Goal: Task Accomplishment & Management: Complete application form

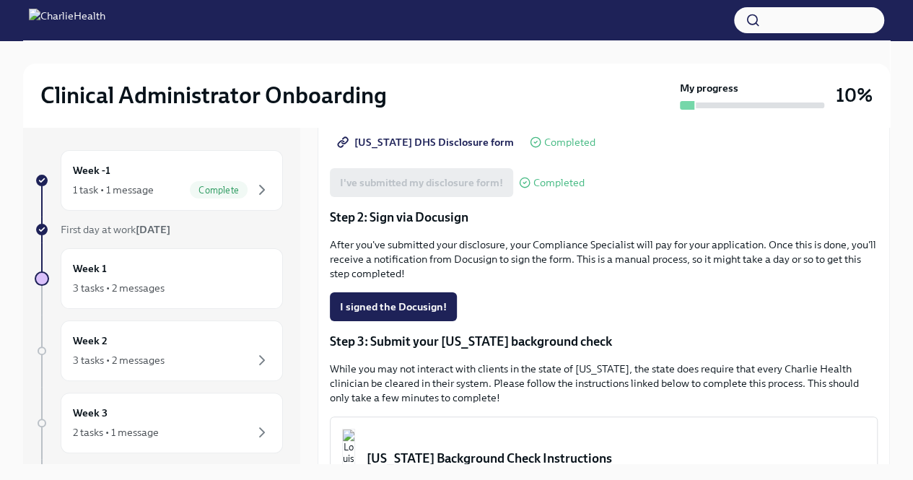
scroll to position [227, 0]
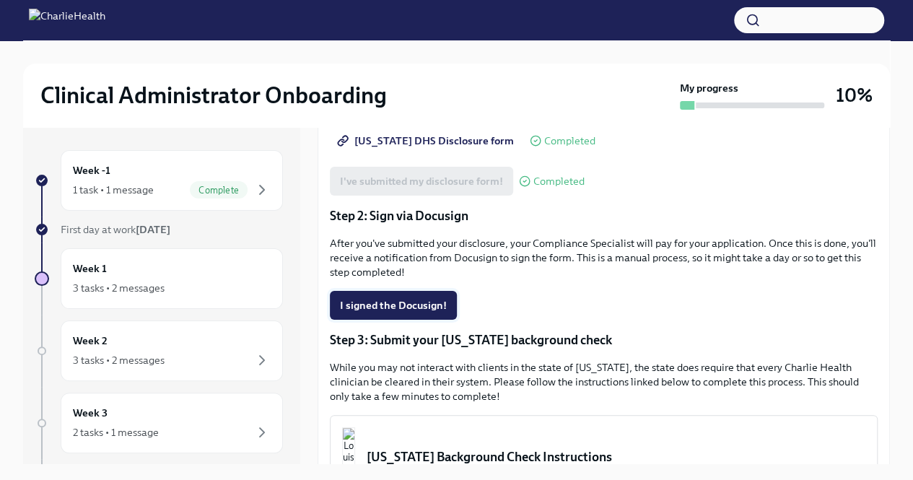
click at [387, 304] on span "I signed the Docusign!" at bounding box center [393, 305] width 107 height 14
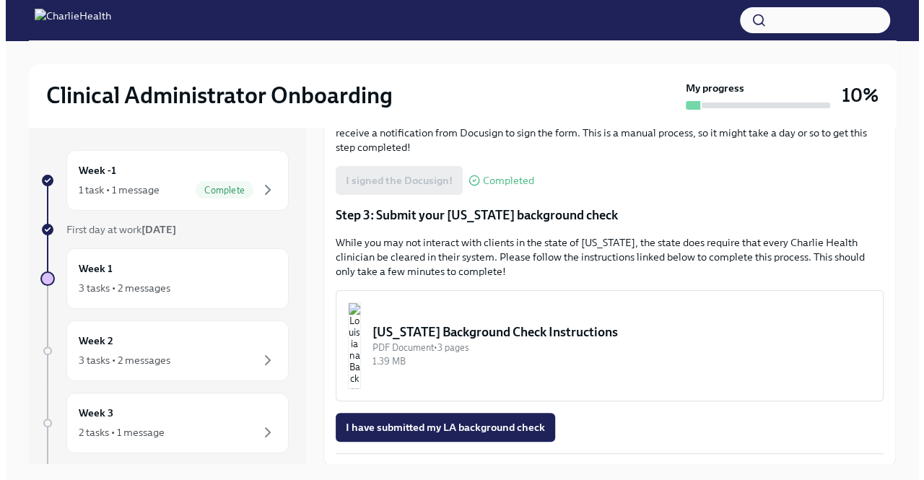
scroll to position [352, 0]
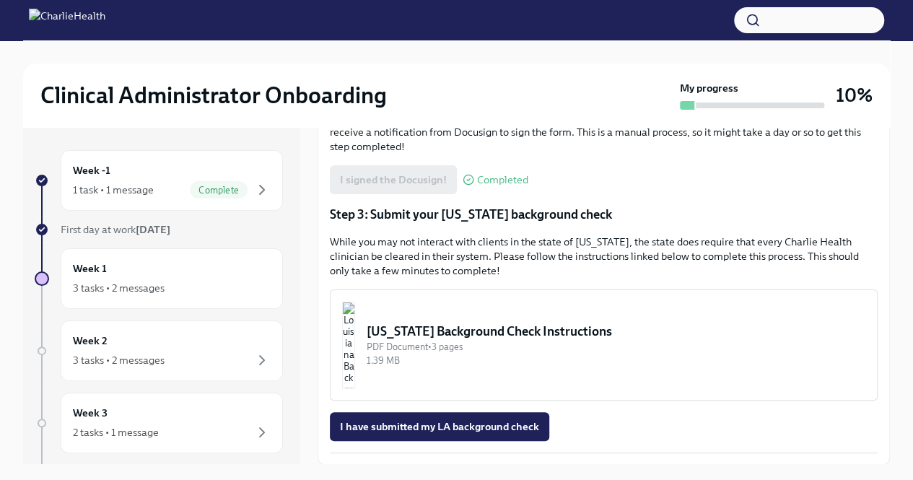
click at [609, 334] on div "[US_STATE] Background Check Instructions" at bounding box center [616, 331] width 499 height 17
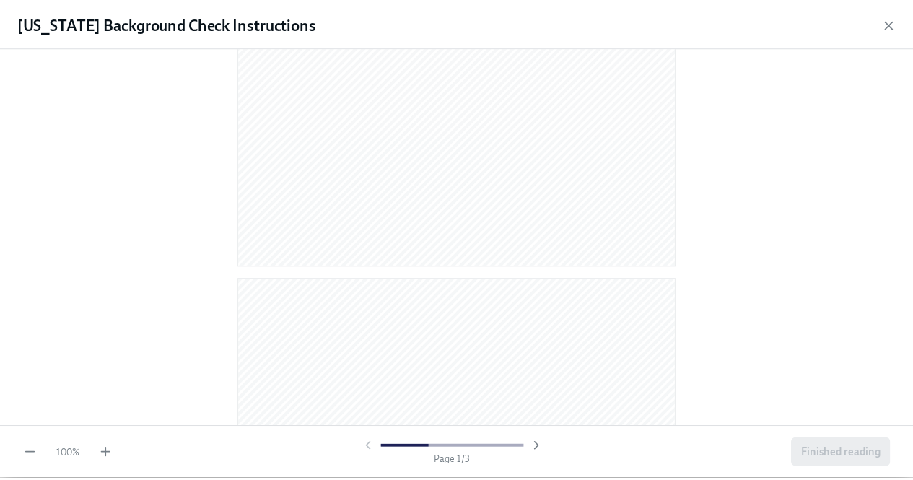
scroll to position [0, 0]
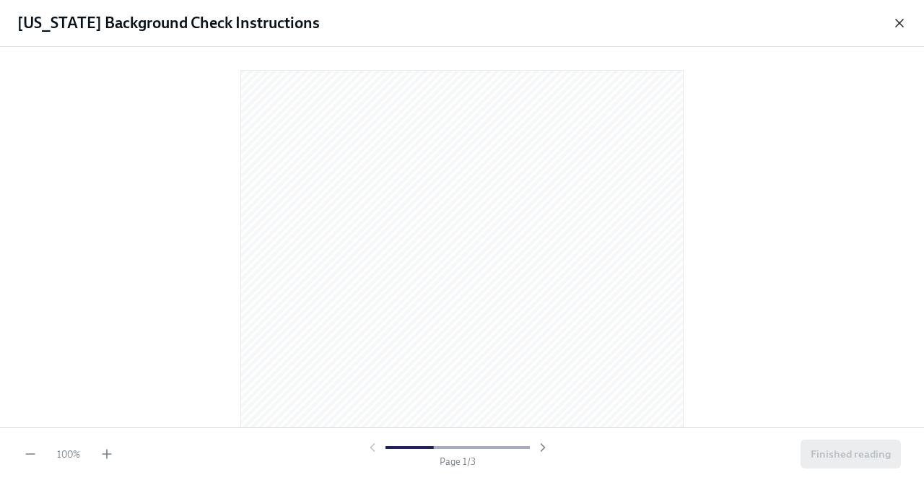
click at [898, 27] on icon "button" at bounding box center [899, 23] width 14 height 14
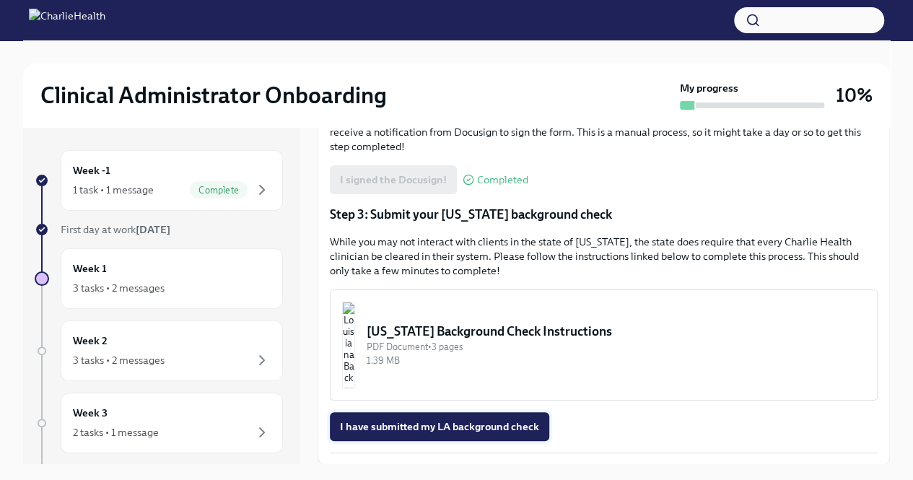
click at [459, 435] on button "I have submitted my LA background check" at bounding box center [440, 426] width 220 height 29
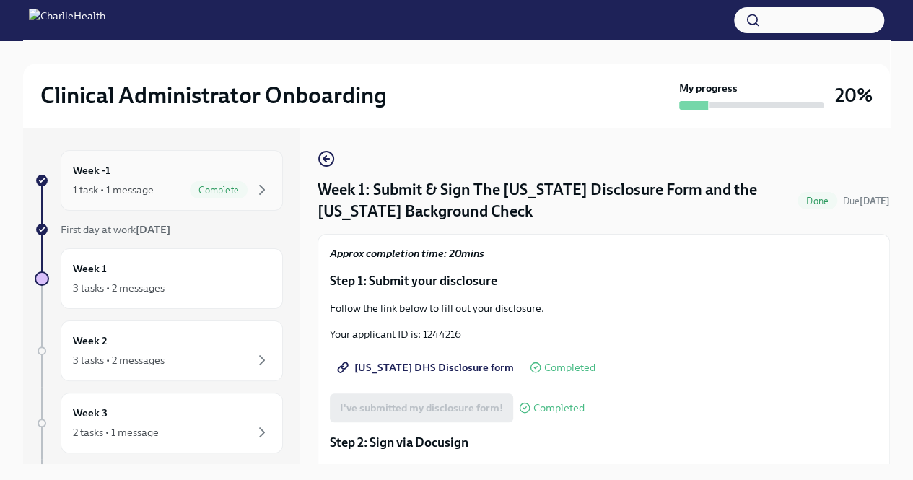
click at [153, 199] on div "Week -1 1 task • 1 message Complete" at bounding box center [172, 180] width 222 height 61
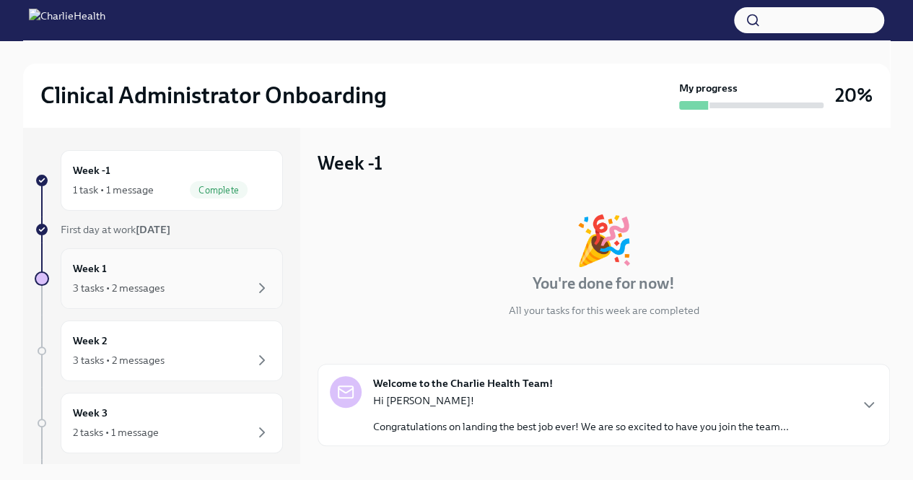
click at [140, 270] on div "Week 1 3 tasks • 2 messages" at bounding box center [172, 279] width 198 height 36
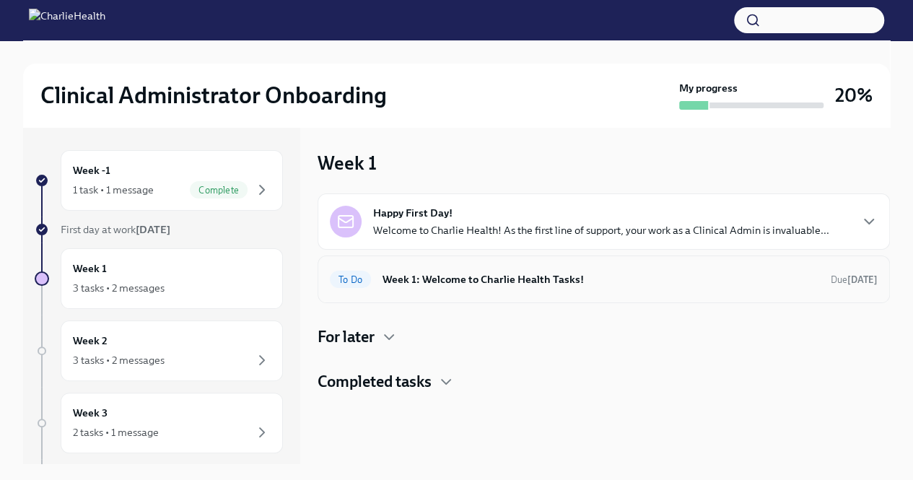
click at [486, 278] on h6 "Week 1: Welcome to Charlie Health Tasks!" at bounding box center [601, 280] width 437 height 16
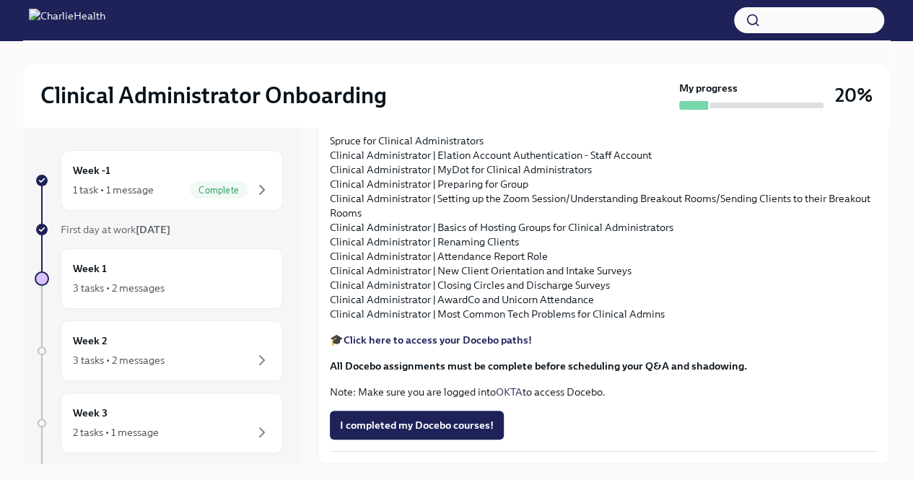
scroll to position [1695, 0]
click at [472, 339] on strong "Click here to access your Docebo paths!" at bounding box center [438, 340] width 188 height 13
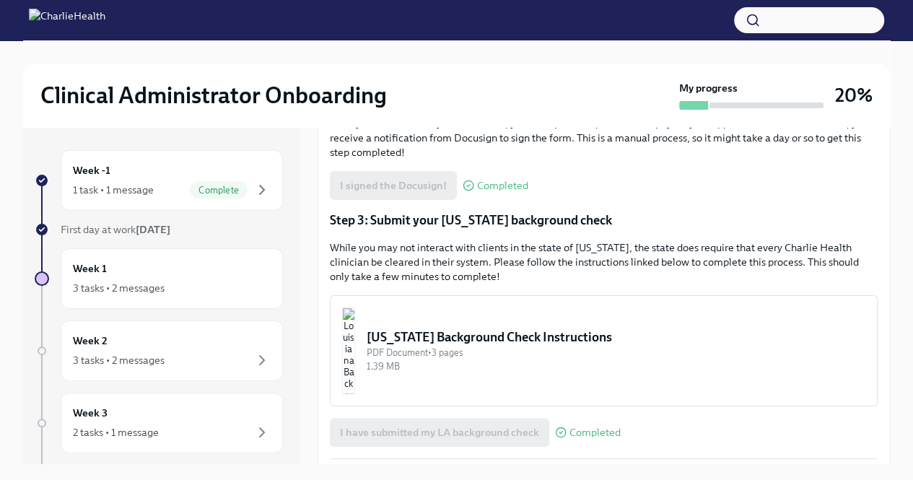
scroll to position [352, 0]
